Goal: Task Accomplishment & Management: Use online tool/utility

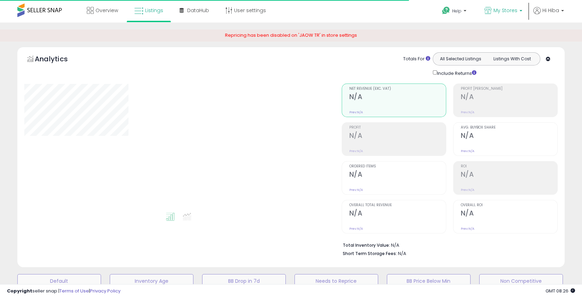
click at [499, 12] on span "My Stores" at bounding box center [505, 10] width 24 height 7
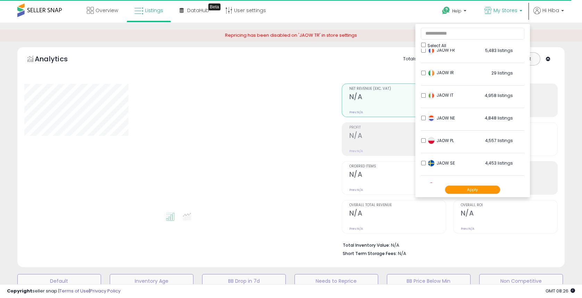
scroll to position [38, 0]
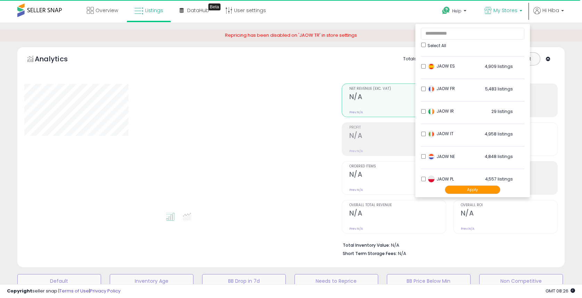
click at [476, 191] on button "Apply" at bounding box center [473, 190] width 56 height 9
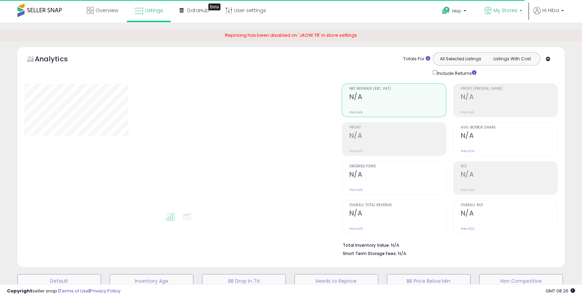
click at [496, 8] on span "My Stores" at bounding box center [505, 10] width 24 height 7
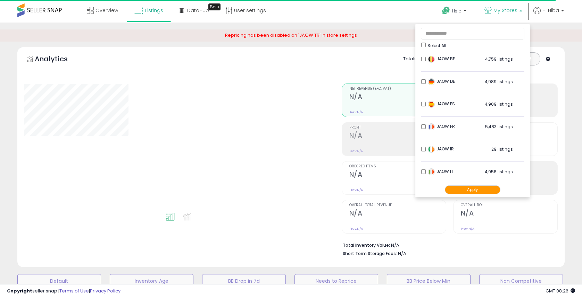
click at [575, 92] on div "**********" at bounding box center [290, 263] width 575 height 469
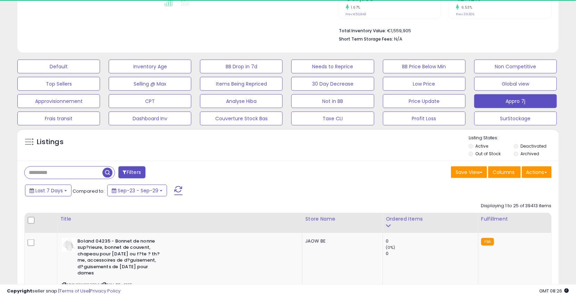
scroll to position [231, 0]
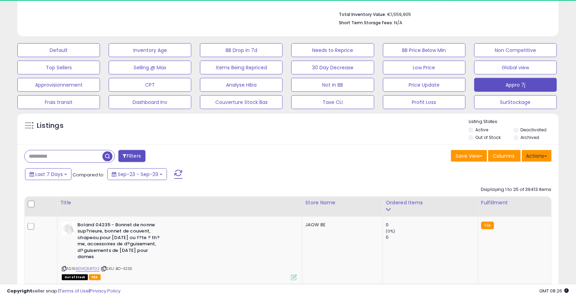
click at [551, 155] on button "Actions" at bounding box center [537, 156] width 30 height 12
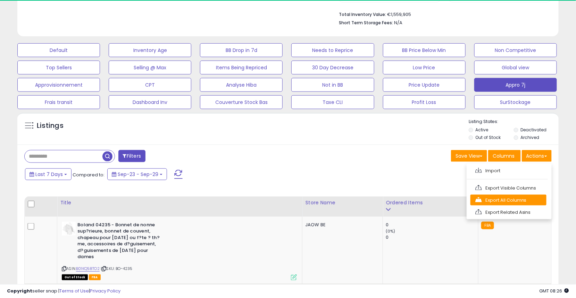
click at [524, 196] on link "Export All Columns" at bounding box center [508, 200] width 76 height 11
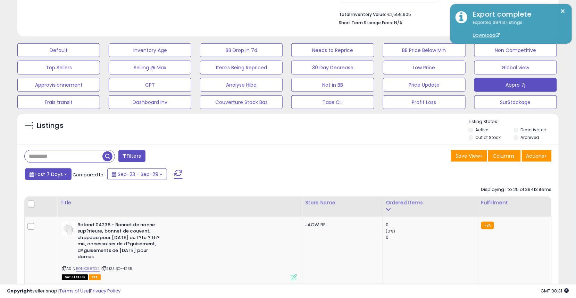
click at [57, 174] on span "Last 7 Days" at bounding box center [48, 174] width 27 height 7
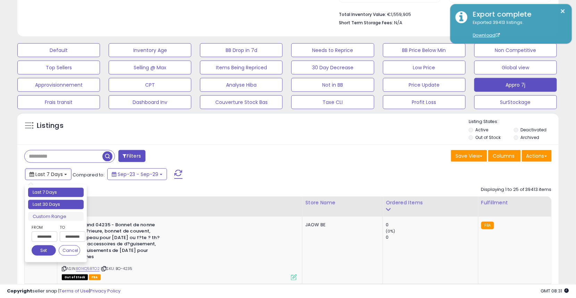
type input "**********"
click at [56, 203] on li "Last 30 Days" at bounding box center [56, 204] width 56 height 9
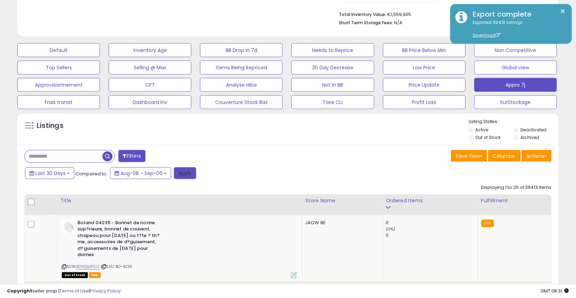
click at [188, 175] on button "Apply" at bounding box center [185, 174] width 22 height 12
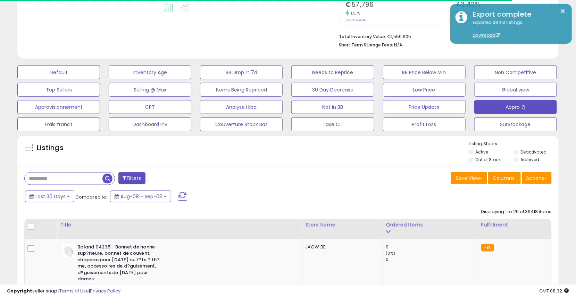
scroll to position [346870, 346699]
click at [538, 178] on button "Actions" at bounding box center [537, 178] width 30 height 12
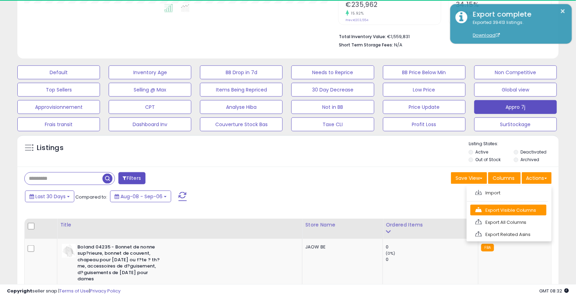
click at [519, 205] on link "Export Visible Columns" at bounding box center [508, 210] width 76 height 11
